Goal: Task Accomplishment & Management: Manage account settings

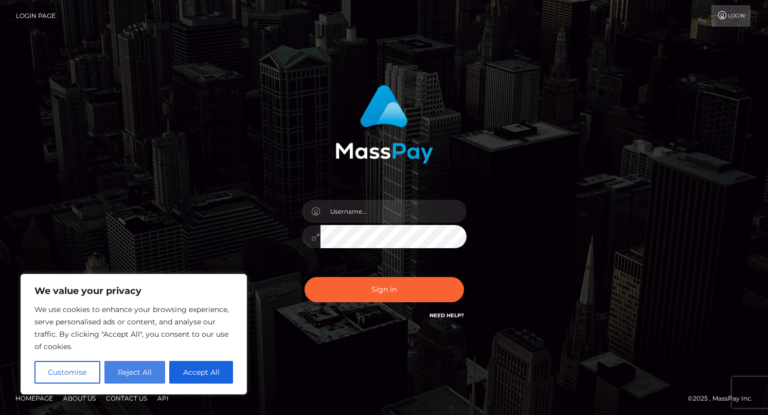
click at [136, 375] on button "Reject All" at bounding box center [134, 372] width 61 height 23
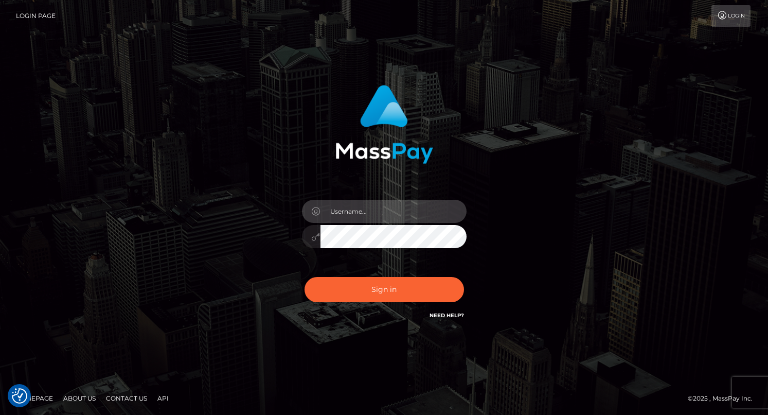
type input "[EMAIL_ADDRESS][DOMAIN_NAME]"
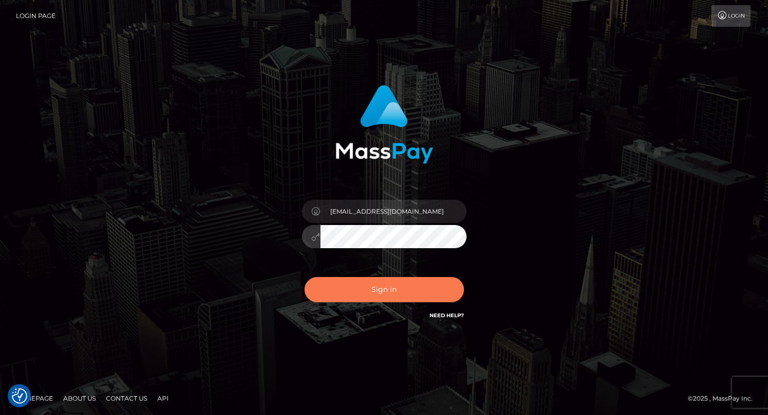
click at [388, 282] on button "Sign in" at bounding box center [384, 289] width 159 height 25
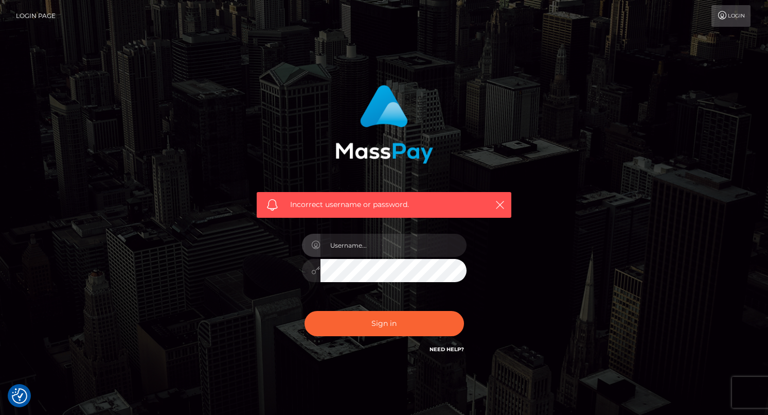
click at [726, 24] on link "Login" at bounding box center [730, 16] width 39 height 22
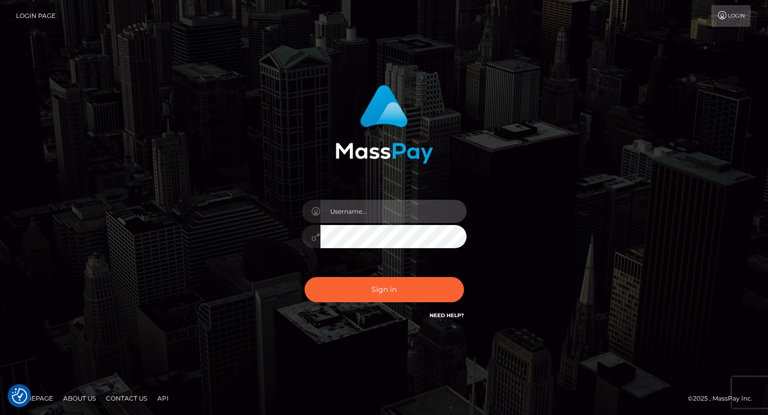
type input "[EMAIL_ADDRESS][DOMAIN_NAME]"
click at [401, 217] on input "[EMAIL_ADDRESS][DOMAIN_NAME]" at bounding box center [393, 211] width 146 height 23
click at [33, 17] on link "Login Page" at bounding box center [36, 16] width 40 height 22
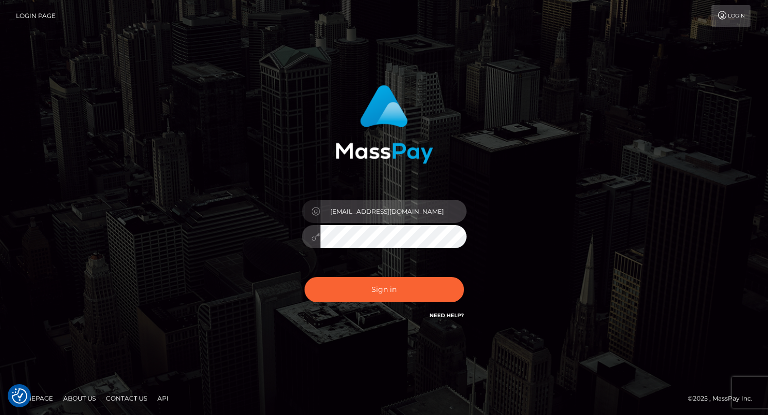
click at [391, 213] on input "[EMAIL_ADDRESS][DOMAIN_NAME]" at bounding box center [393, 211] width 146 height 23
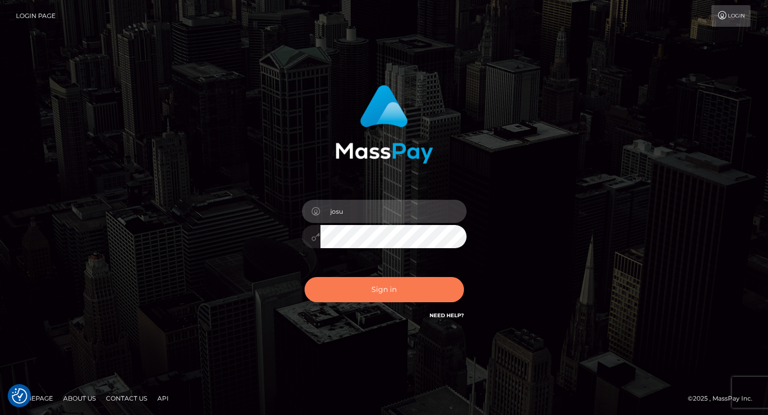
type input "josu"
click at [403, 297] on button "Sign in" at bounding box center [384, 289] width 159 height 25
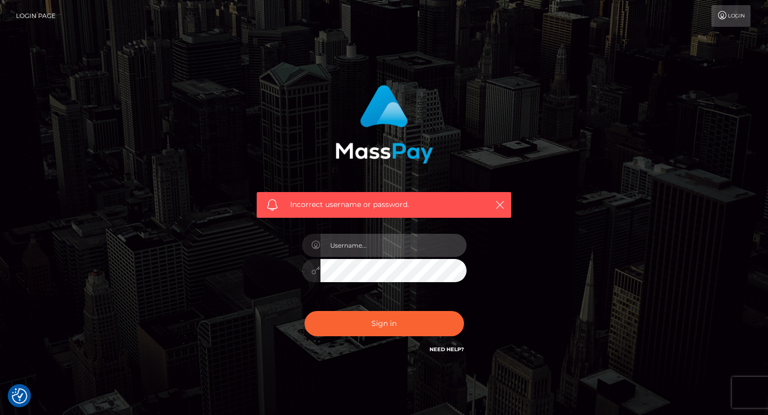
type input "[EMAIL_ADDRESS][DOMAIN_NAME]"
click at [445, 346] on link "Need Help?" at bounding box center [447, 349] width 34 height 7
click at [500, 205] on icon "button" at bounding box center [500, 205] width 10 height 10
click at [506, 204] on button "button" at bounding box center [499, 204] width 13 height 13
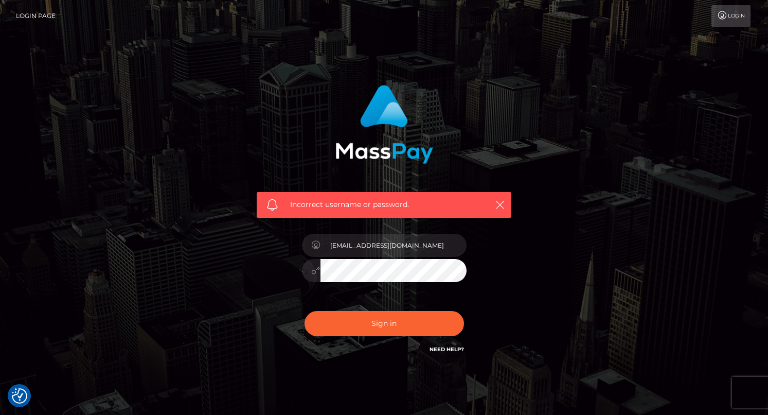
click at [492, 242] on div "Incorrect username or password. 8ht9ccpt4f@privaterelay.appleid.com" at bounding box center [384, 220] width 270 height 286
click at [549, 317] on div "Incorrect username or password. 8ht9ccpt4f@privaterelay.appleid.com" at bounding box center [384, 225] width 586 height 296
